Goal: Obtain resource: Obtain resource

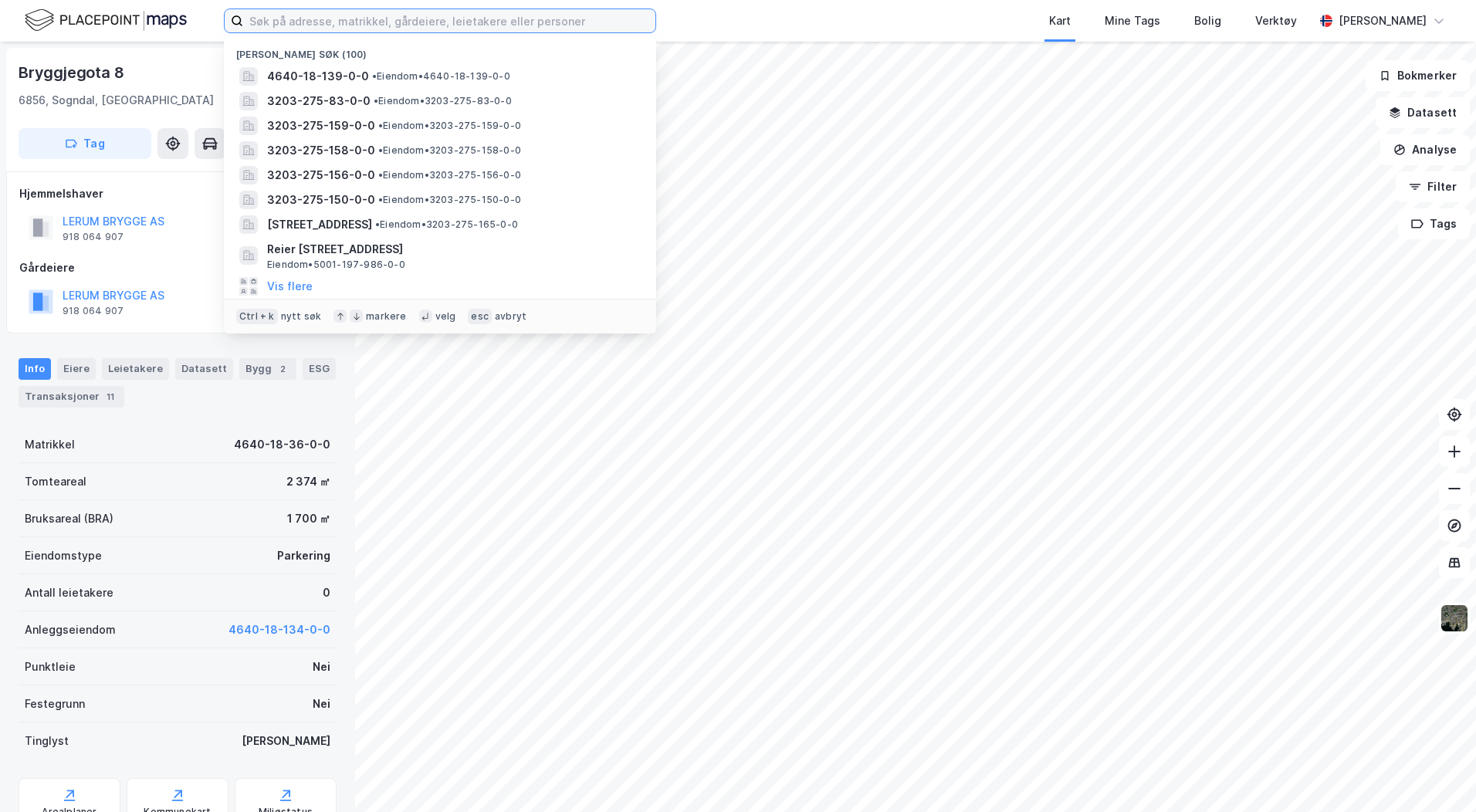
click at [258, 20] on input at bounding box center [448, 20] width 412 height 23
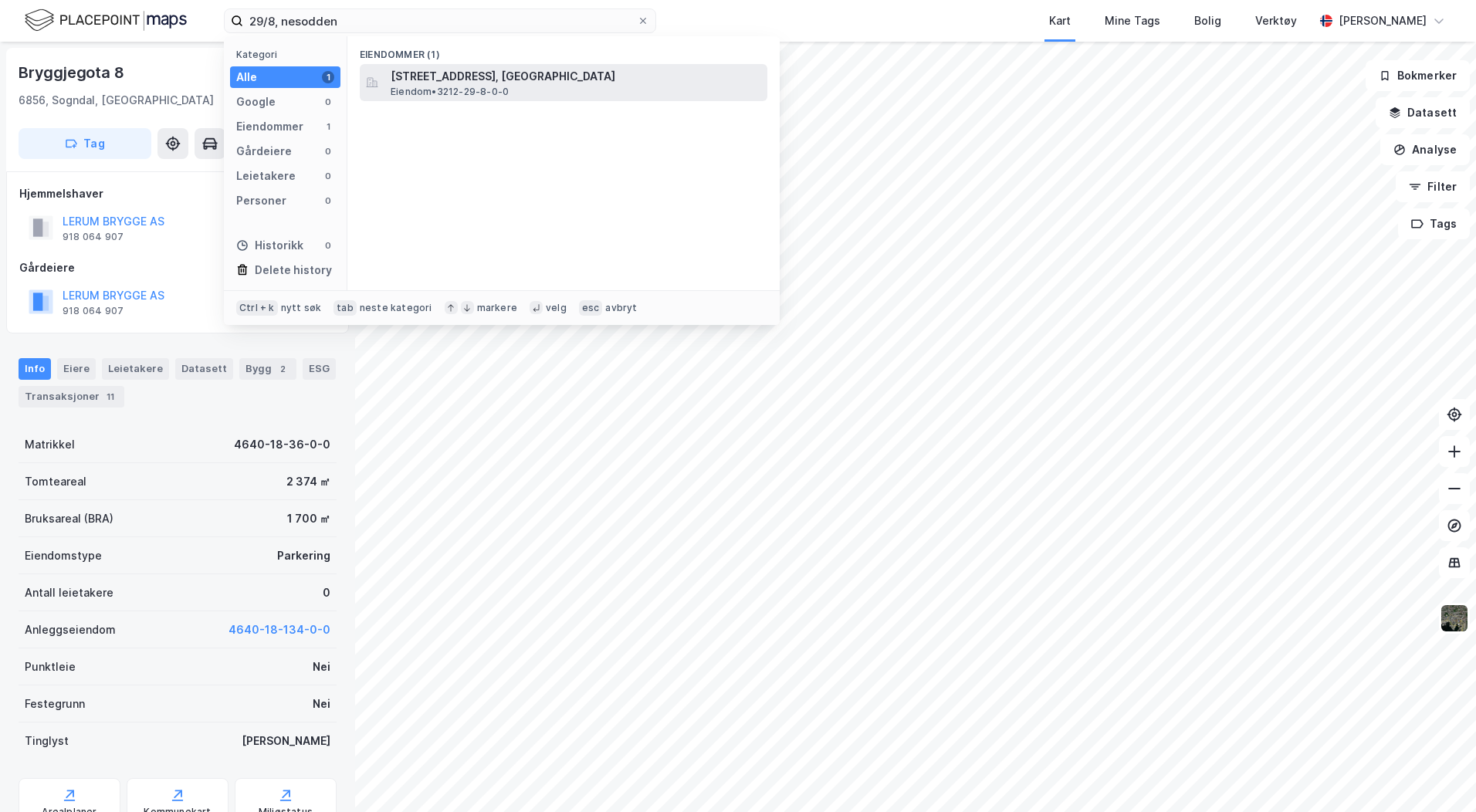
click at [493, 75] on span "[STREET_ADDRESS], [GEOGRAPHIC_DATA]" at bounding box center [576, 77] width 371 height 18
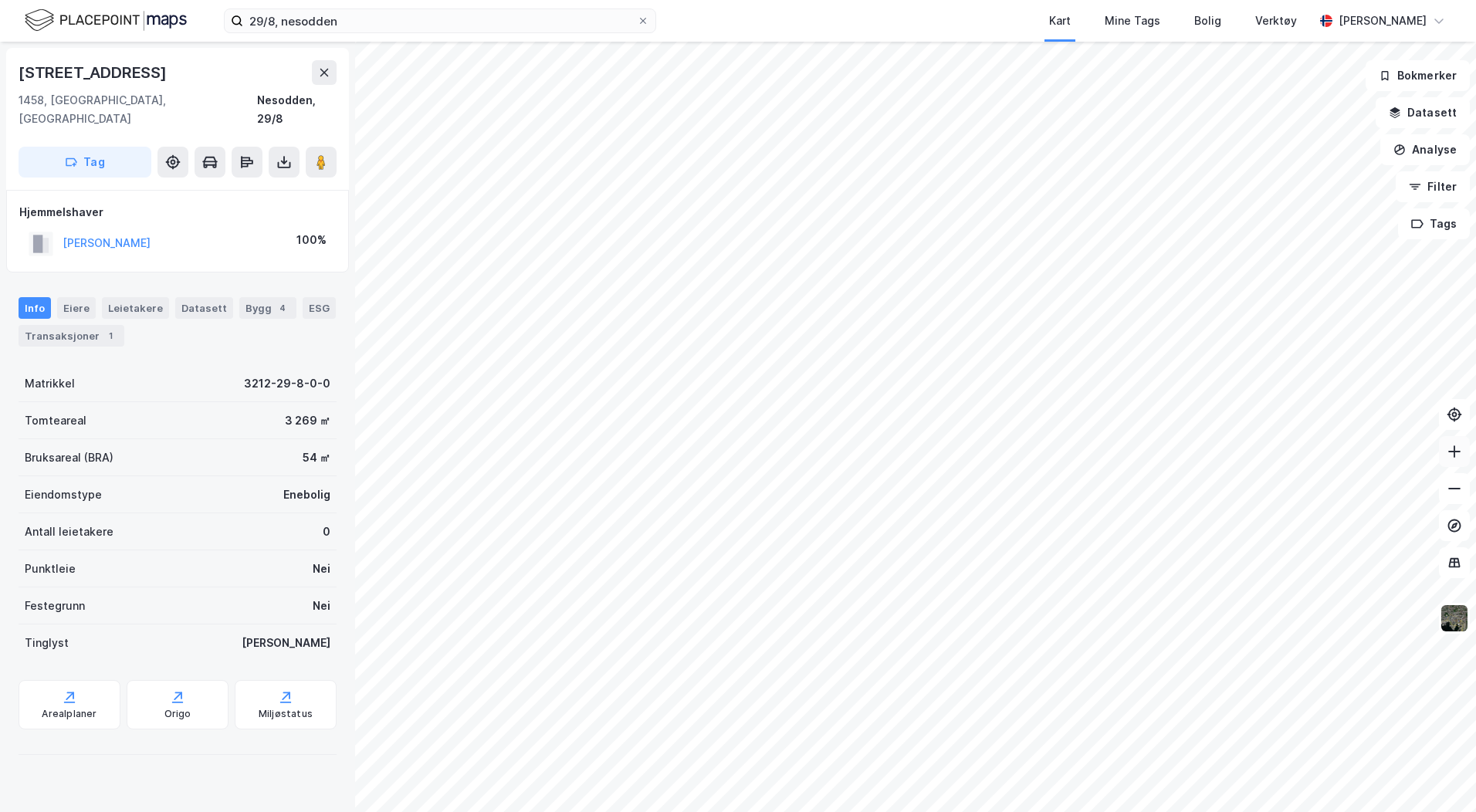
click at [1450, 451] on icon at bounding box center [1454, 452] width 13 height 2
click at [82, 708] on div "Arealplaner" at bounding box center [69, 714] width 55 height 13
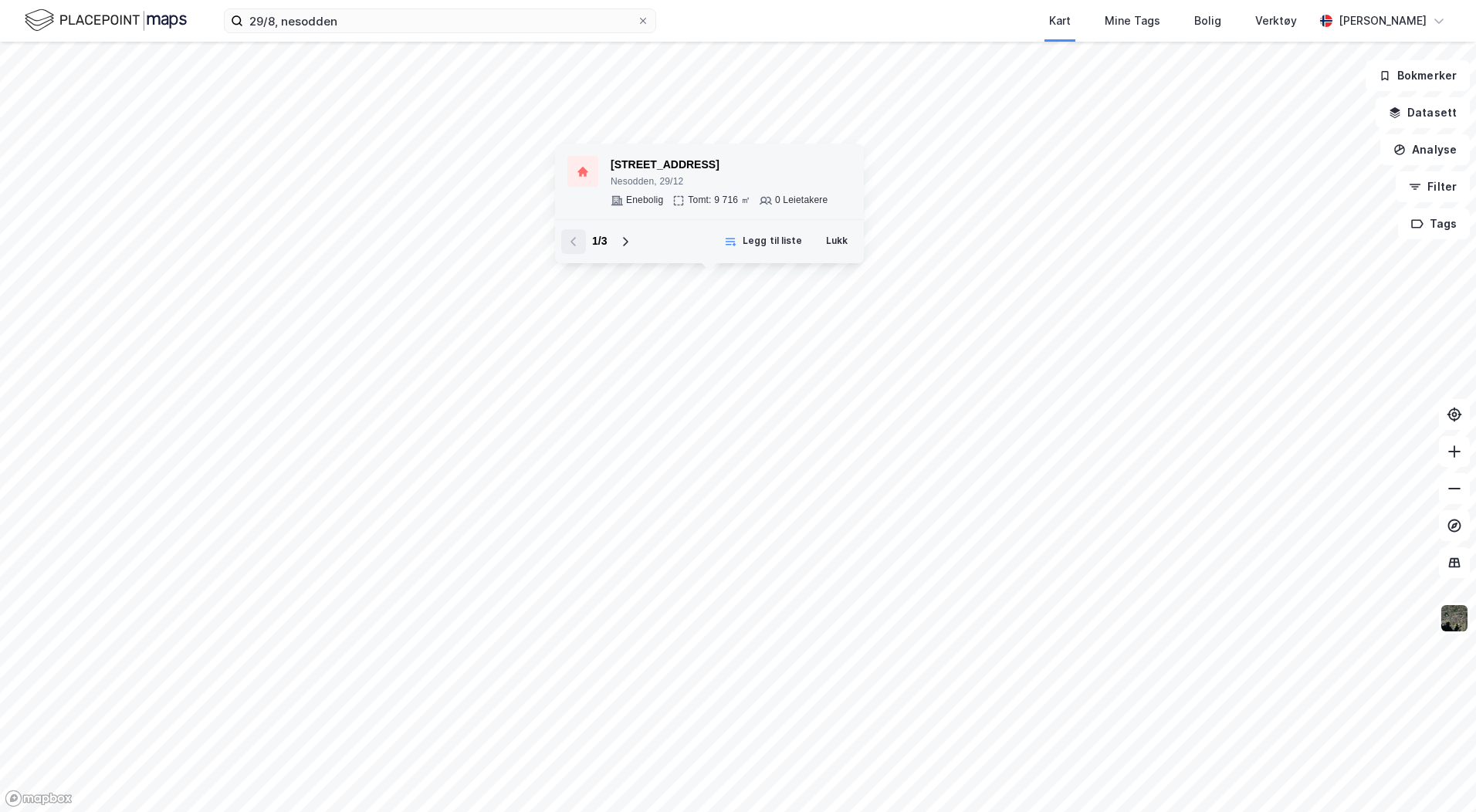
click at [680, 165] on div "[STREET_ADDRESS]" at bounding box center [718, 165] width 216 height 18
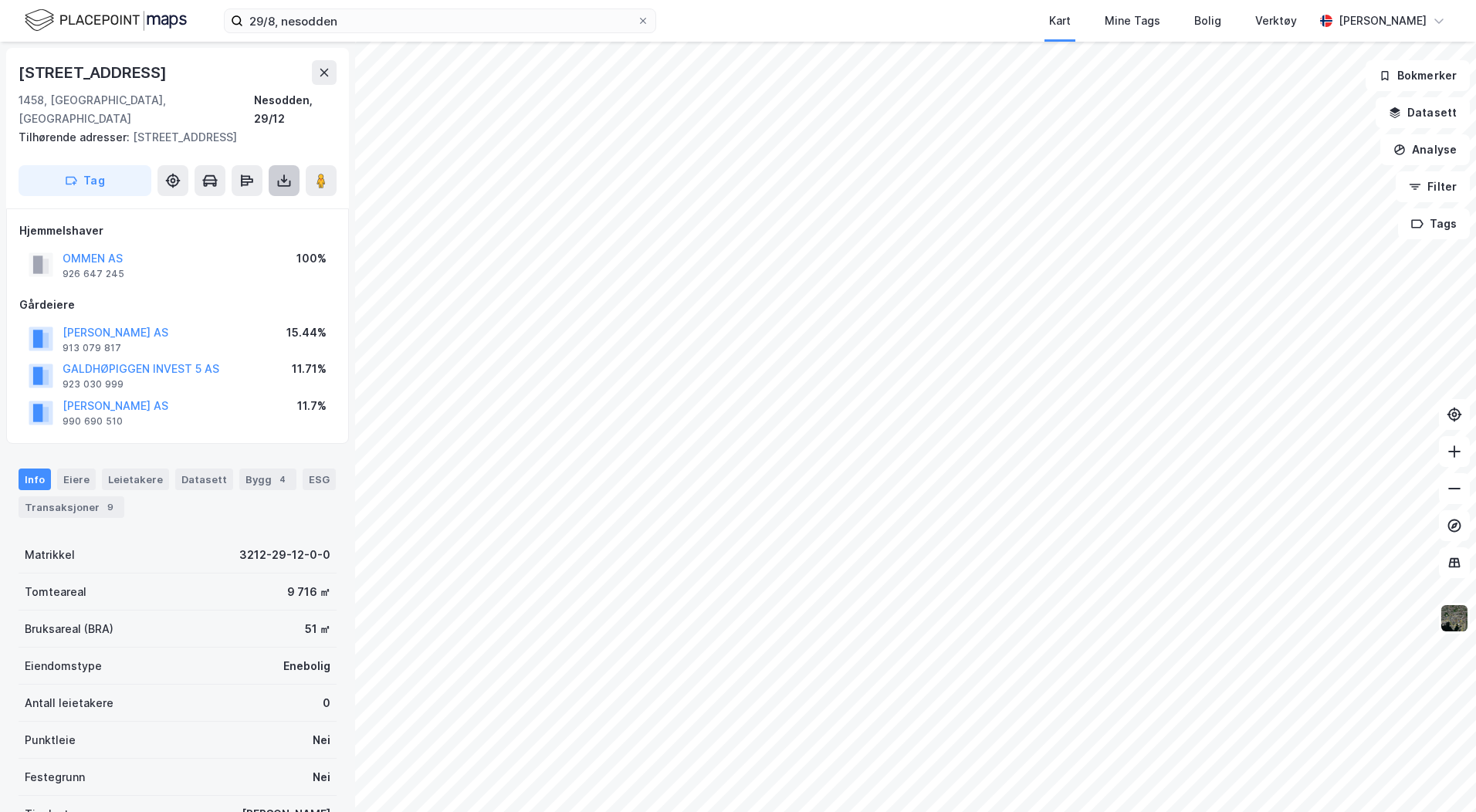
click at [284, 174] on icon at bounding box center [284, 178] width 2 height 8
click at [237, 206] on div "Last ned grunnbok" at bounding box center [207, 212] width 90 height 13
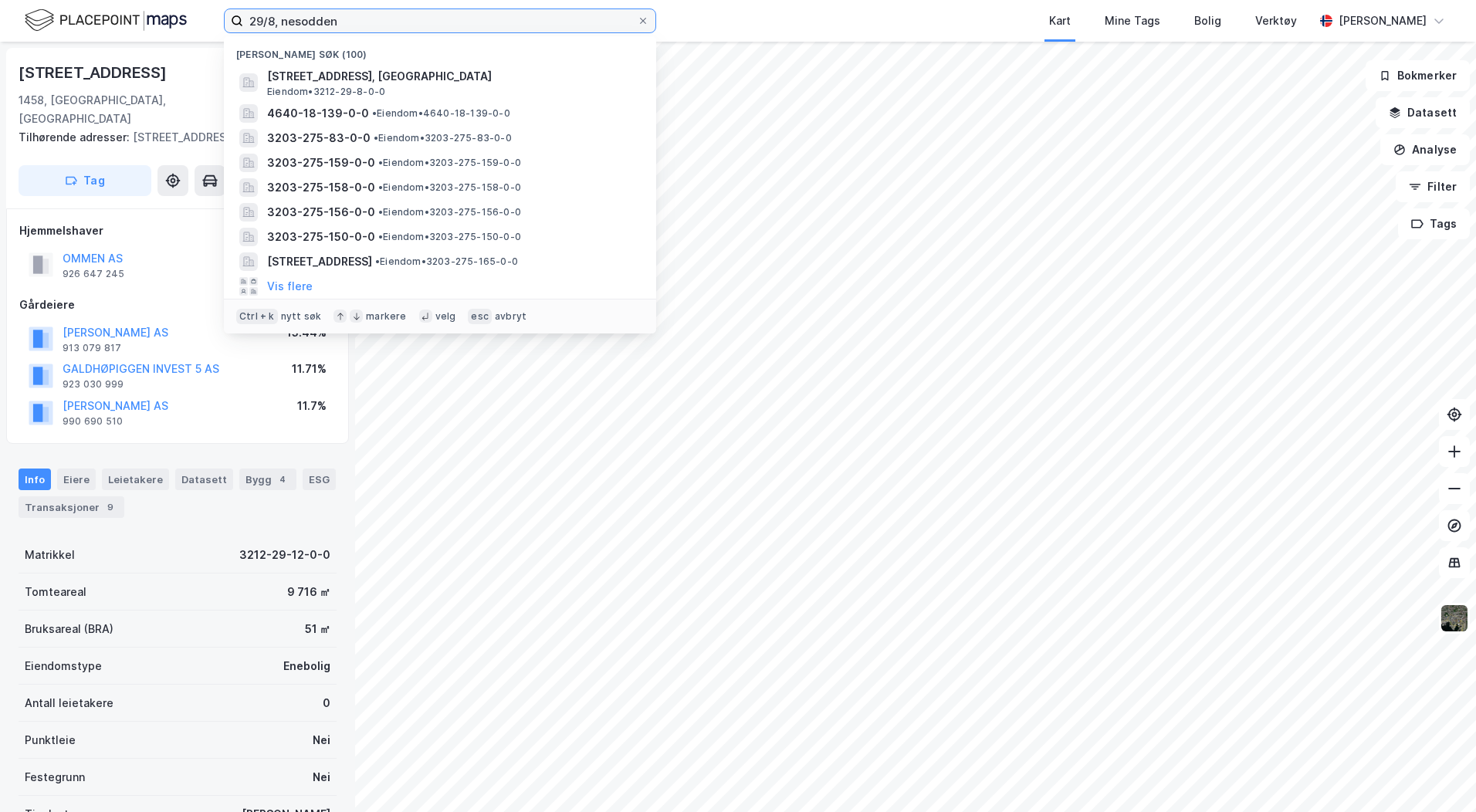
click at [275, 20] on input "29/8, nesodden" at bounding box center [439, 20] width 394 height 23
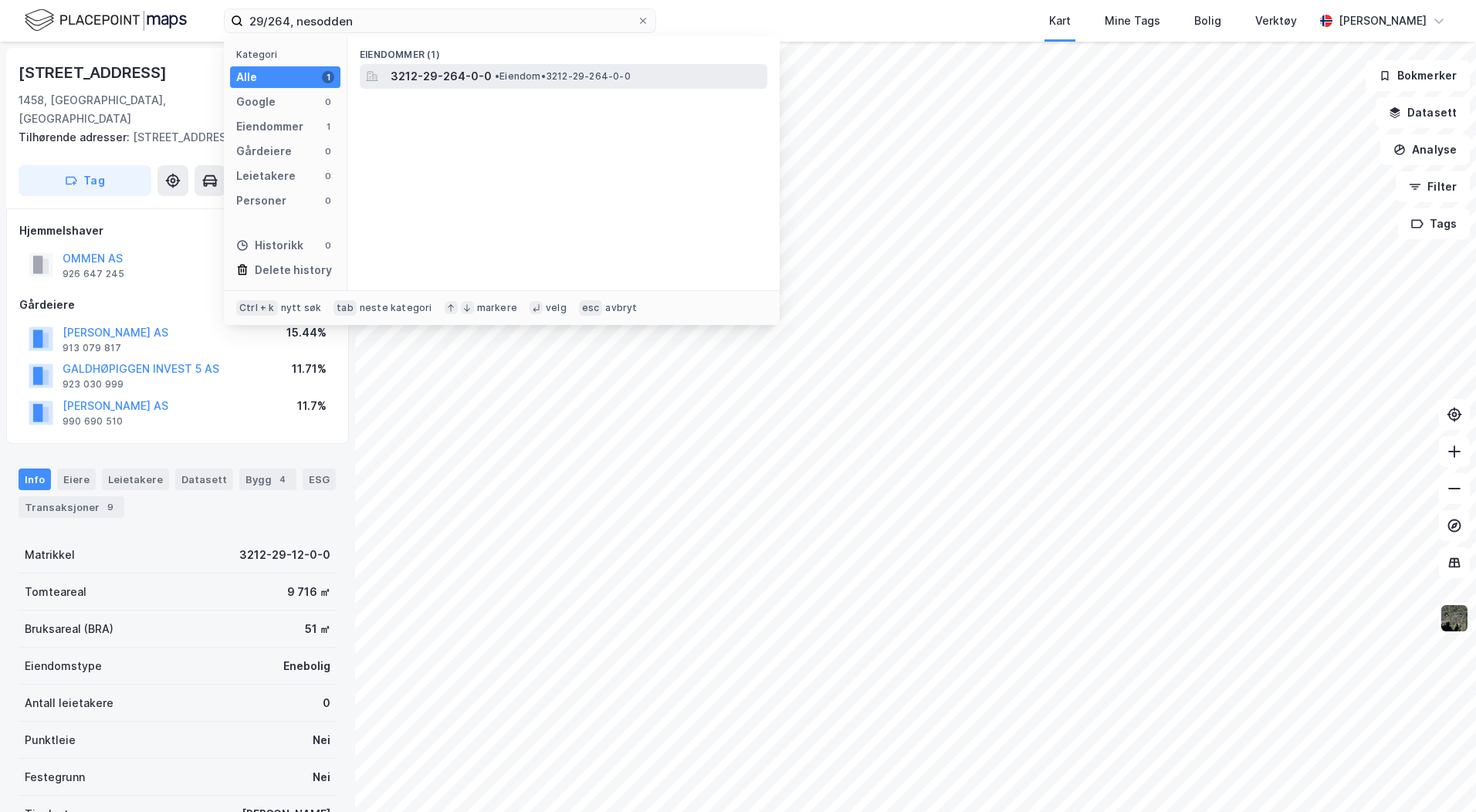
click at [495, 72] on span "•" at bounding box center [497, 76] width 5 height 12
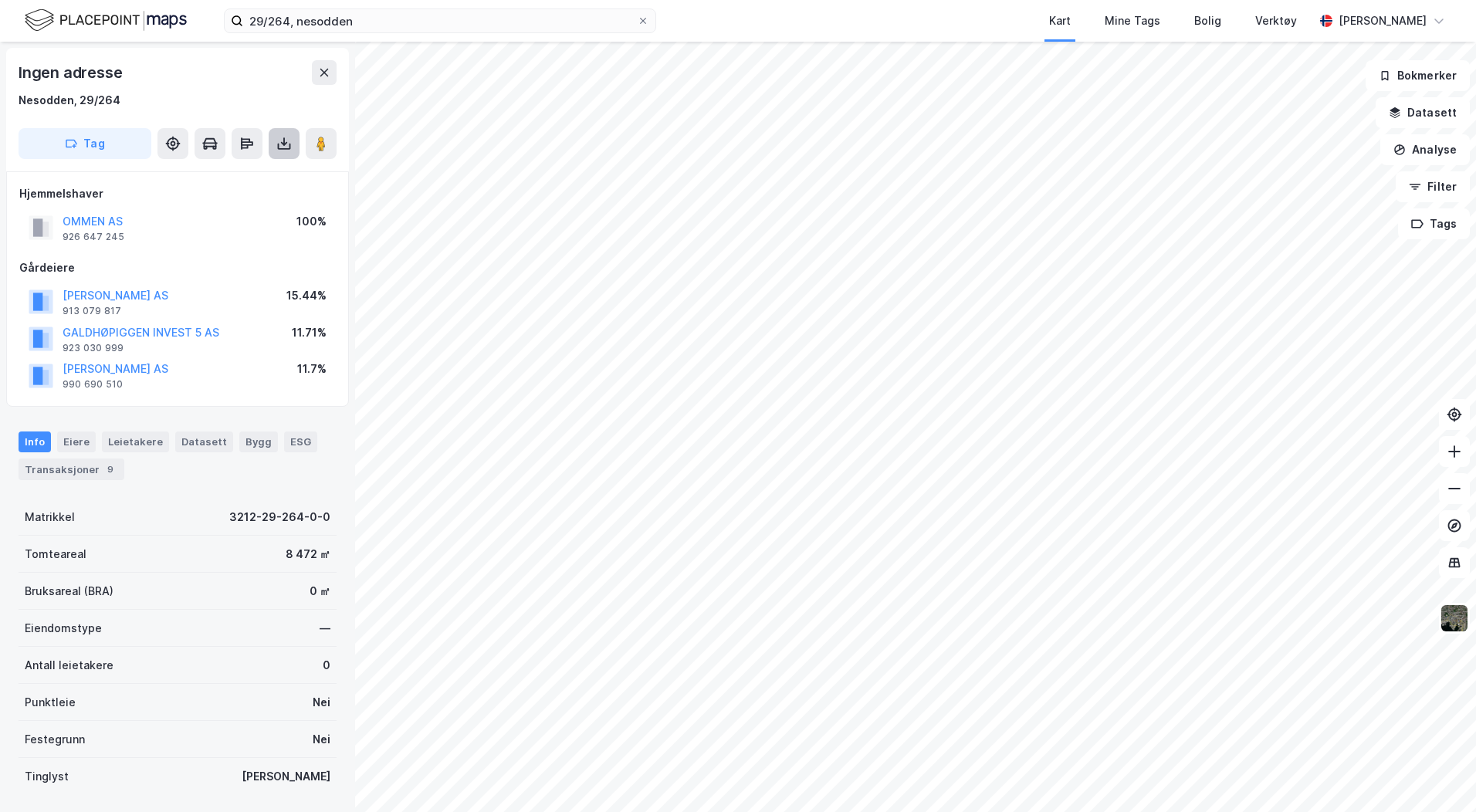
click at [287, 140] on icon at bounding box center [284, 143] width 16 height 16
click at [241, 169] on div "Last ned grunnbok" at bounding box center [207, 174] width 90 height 13
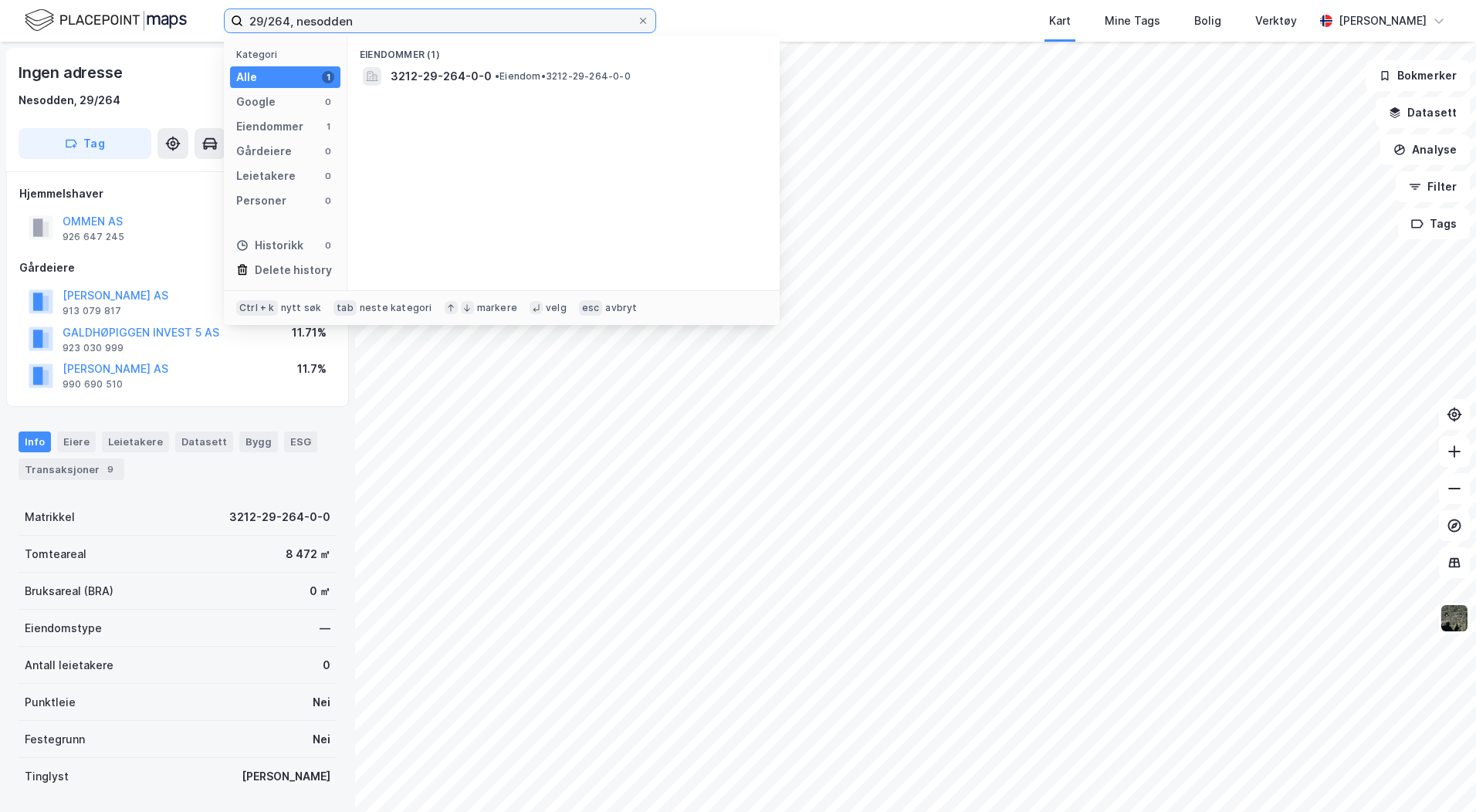
click at [268, 19] on input "29/264, nesodden" at bounding box center [439, 20] width 394 height 23
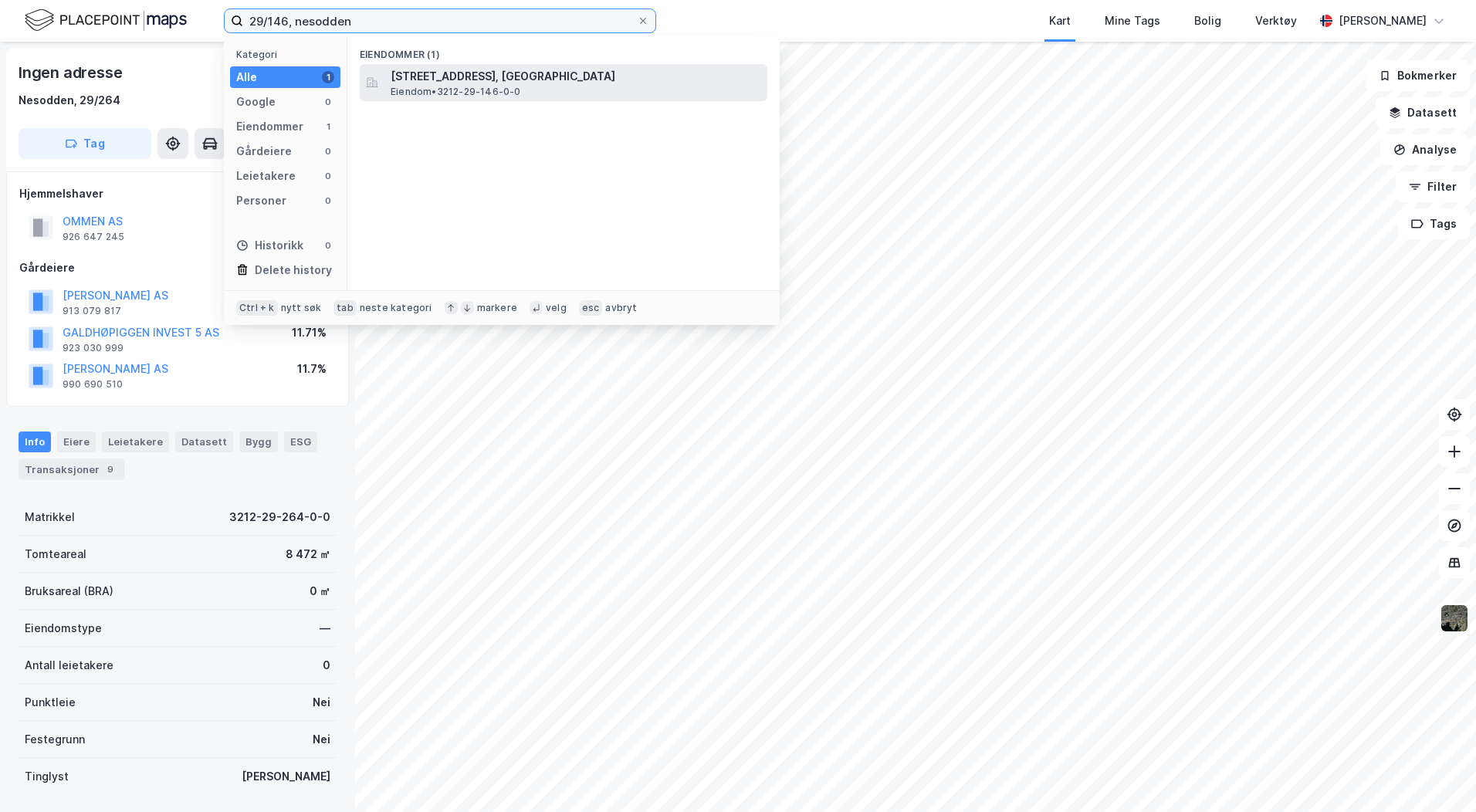
type input "29/146, nesodden"
click at [416, 84] on span "[STREET_ADDRESS], [GEOGRAPHIC_DATA]" at bounding box center [576, 77] width 371 height 18
